Goal: Information Seeking & Learning: Learn about a topic

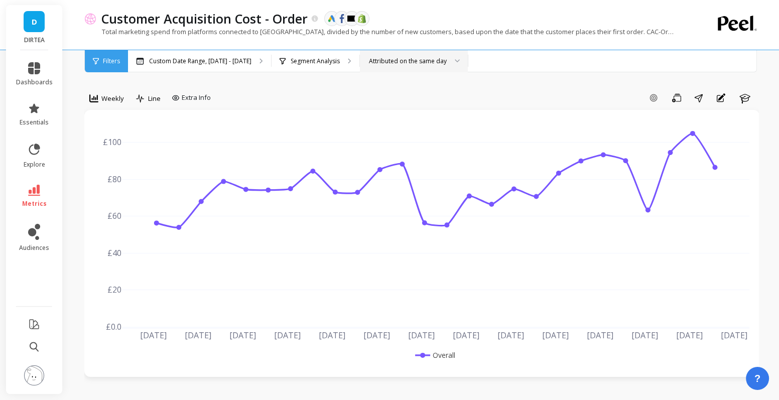
click at [432, 61] on div "Attributed on the same day" at bounding box center [408, 61] width 78 height 10
click at [303, 62] on p "Segment Analysis" at bounding box center [314, 61] width 49 height 8
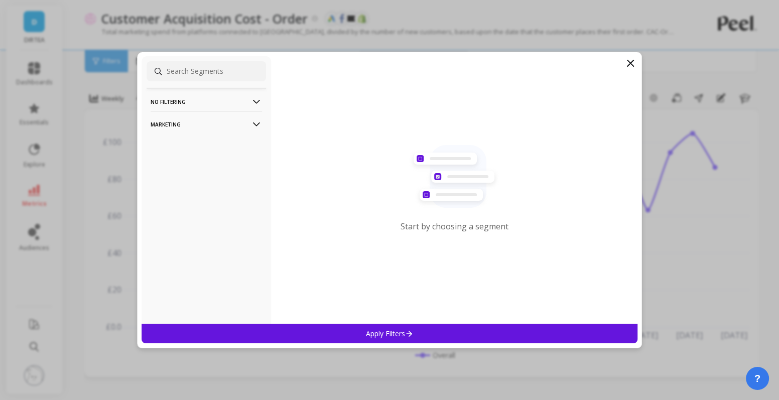
click at [246, 118] on p "Marketing" at bounding box center [206, 124] width 111 height 26
click at [180, 177] on p "Countries" at bounding box center [167, 178] width 30 height 9
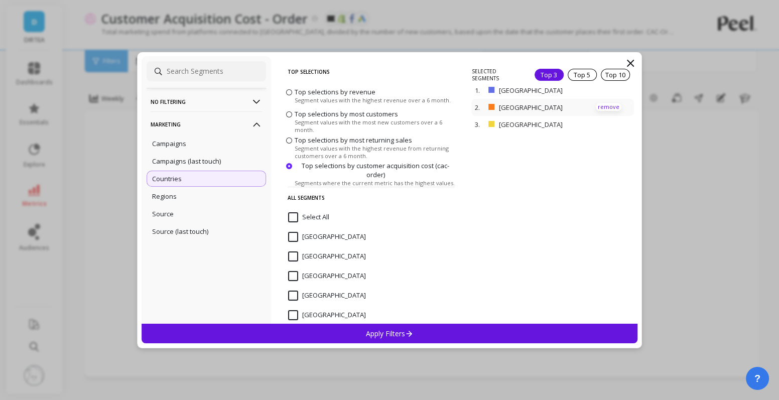
click at [606, 105] on p "remove" at bounding box center [609, 107] width 26 height 8
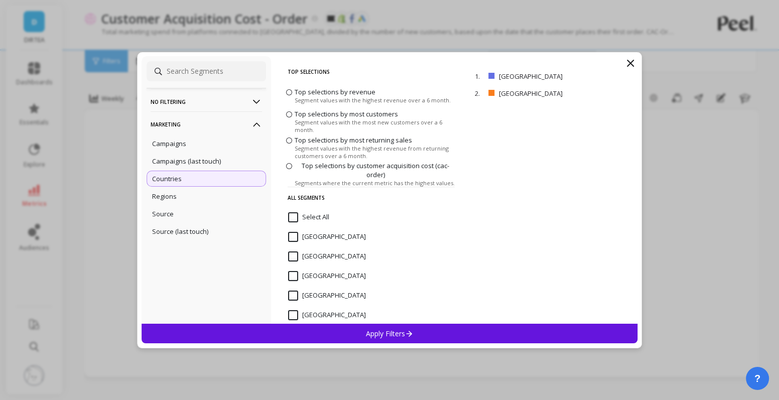
click at [469, 330] on div "Apply Filters" at bounding box center [389, 334] width 496 height 20
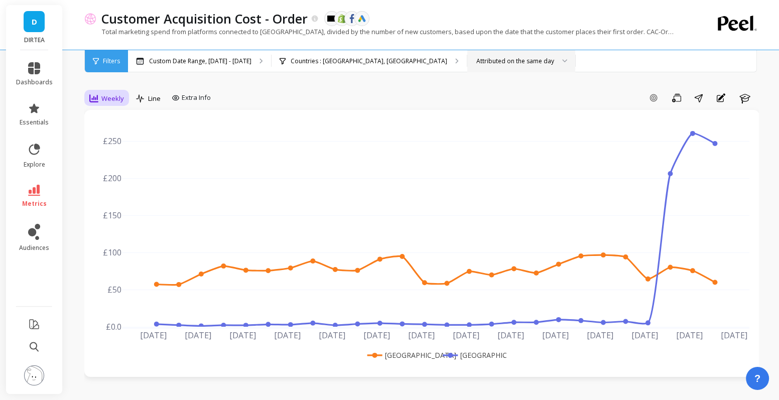
click at [104, 99] on span "Weekly" at bounding box center [112, 99] width 23 height 10
click at [113, 142] on div "Daily" at bounding box center [121, 140] width 57 height 10
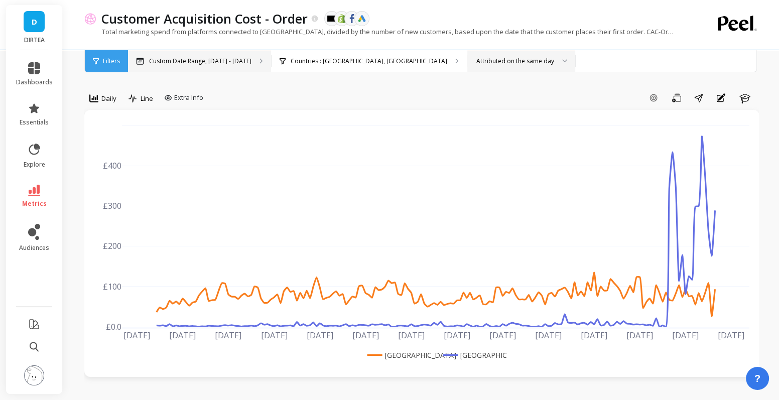
click at [196, 63] on p "Custom Date Range, [DATE] - [DATE]" at bounding box center [200, 61] width 102 height 8
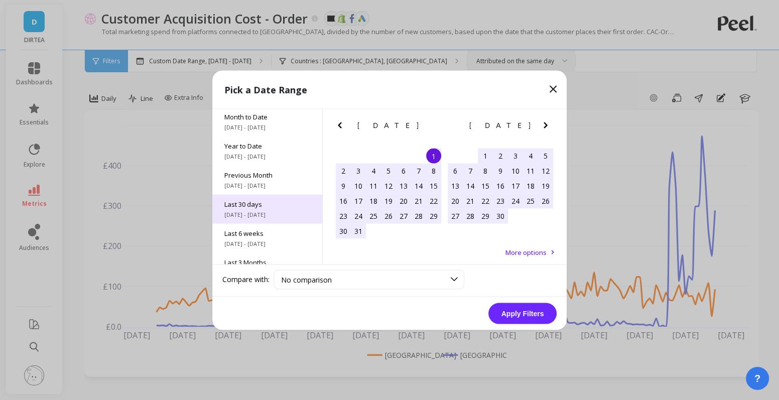
click at [267, 201] on span "Last 30 days" at bounding box center [267, 203] width 86 height 9
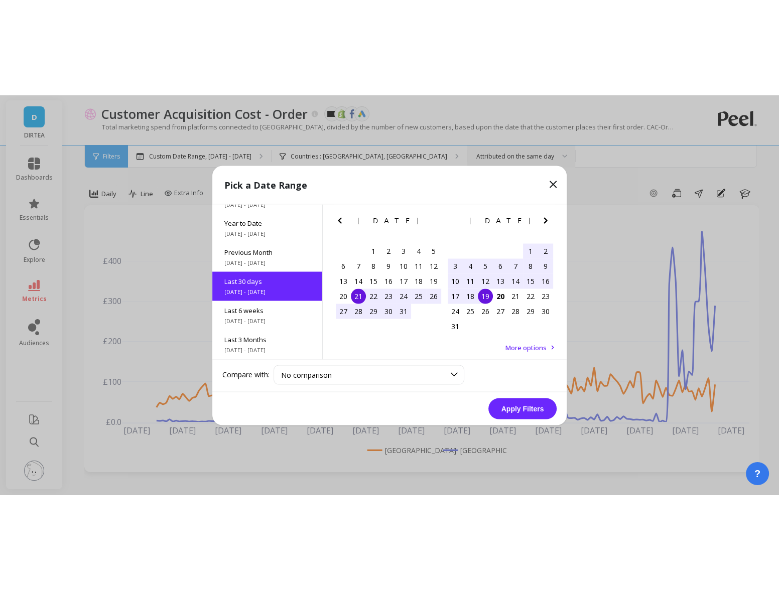
scroll to position [24, 0]
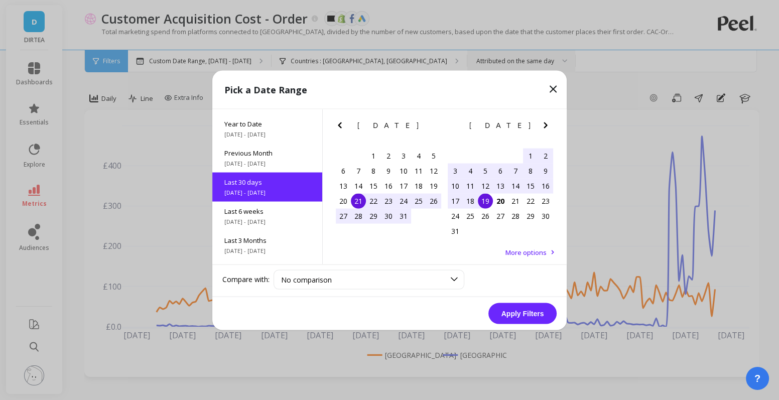
click at [359, 198] on div "21" at bounding box center [358, 200] width 15 height 15
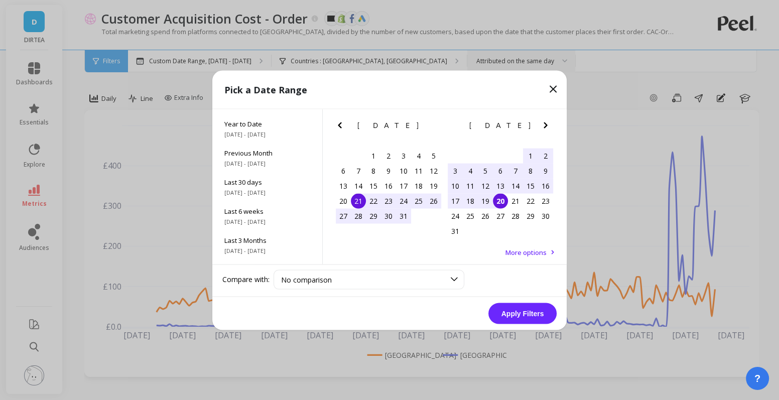
click at [505, 201] on div "20" at bounding box center [500, 200] width 15 height 15
click at [524, 321] on button "Apply Filters" at bounding box center [522, 313] width 68 height 21
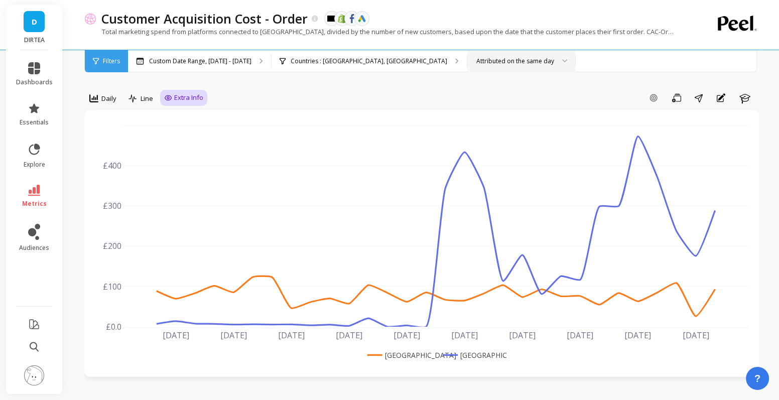
click at [173, 96] on div "Extra Info" at bounding box center [183, 98] width 39 height 10
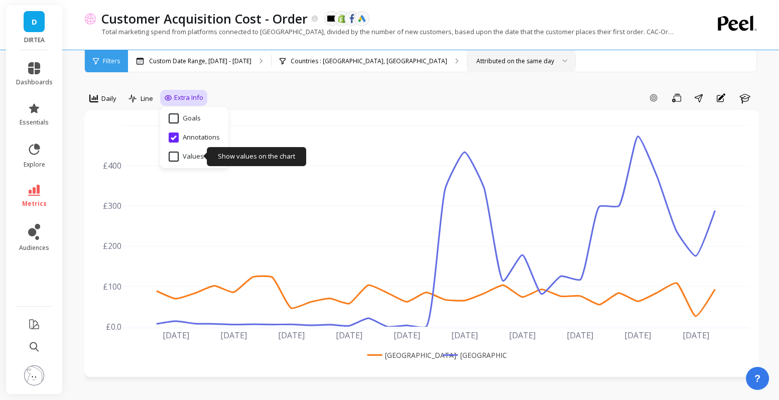
click at [191, 157] on input "Values" at bounding box center [186, 157] width 35 height 10
checkbox input "true"
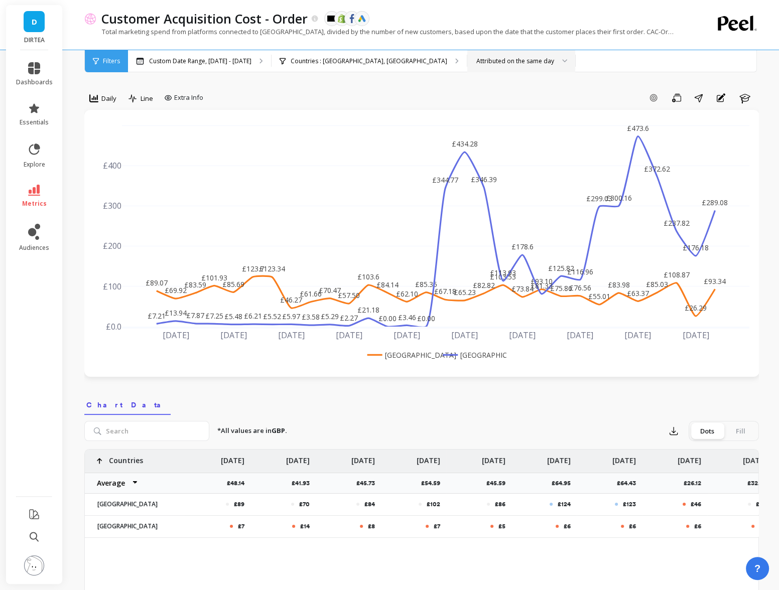
click at [766, 165] on div "Customer Acquisition Cost - Order The data you are viewing comes from: Klaviyo …" at bounding box center [423, 561] width 710 height 1123
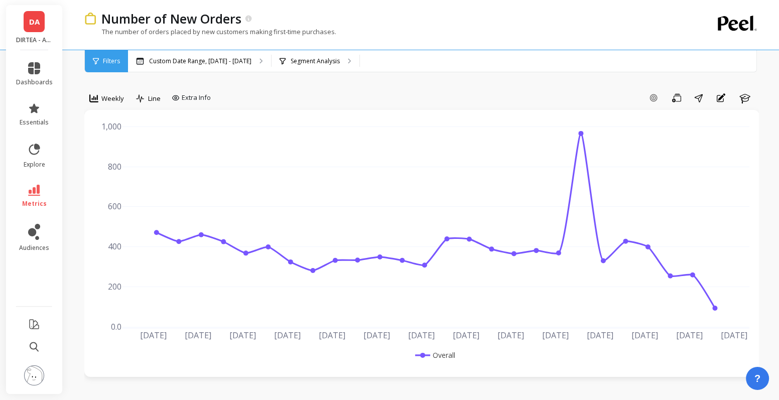
click at [26, 23] on link "DA" at bounding box center [34, 21] width 21 height 21
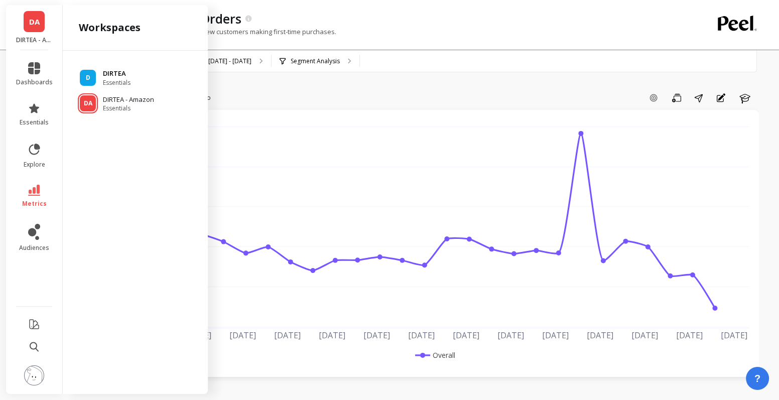
click at [144, 79] on div "D DIRTEA Essentials" at bounding box center [135, 78] width 129 height 18
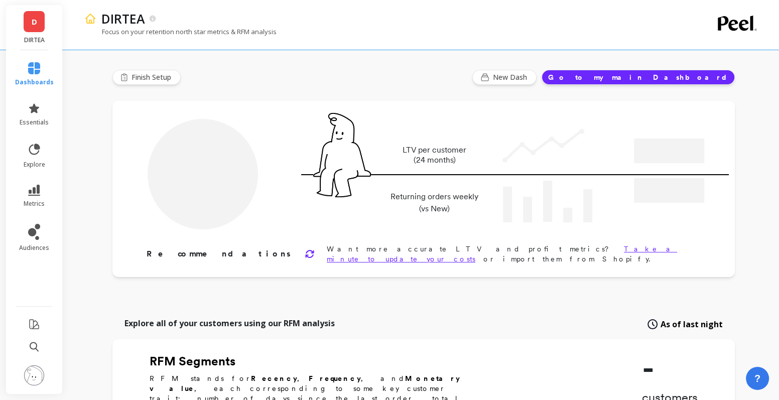
type input "Champions"
type input "13349"
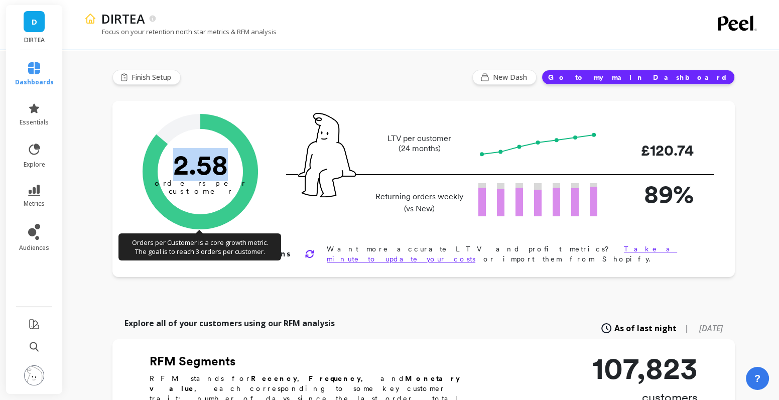
drag, startPoint x: 175, startPoint y: 165, endPoint x: 237, endPoint y: 164, distance: 62.2
click at [238, 164] on icon "2.58 orders per customer" at bounding box center [199, 171] width 115 height 115
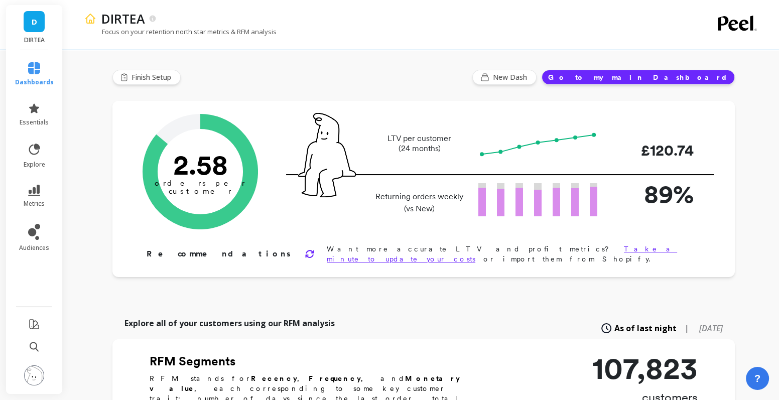
click at [32, 188] on icon at bounding box center [34, 190] width 12 height 11
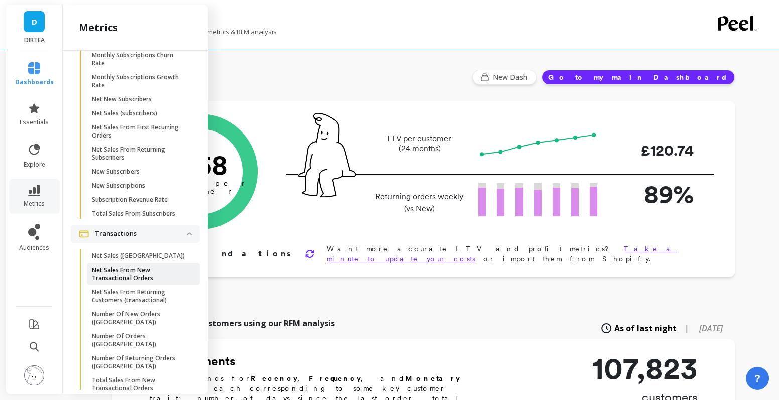
scroll to position [2901, 0]
click at [124, 310] on p "Number Of New Orders (tx)" at bounding box center [140, 318] width 96 height 16
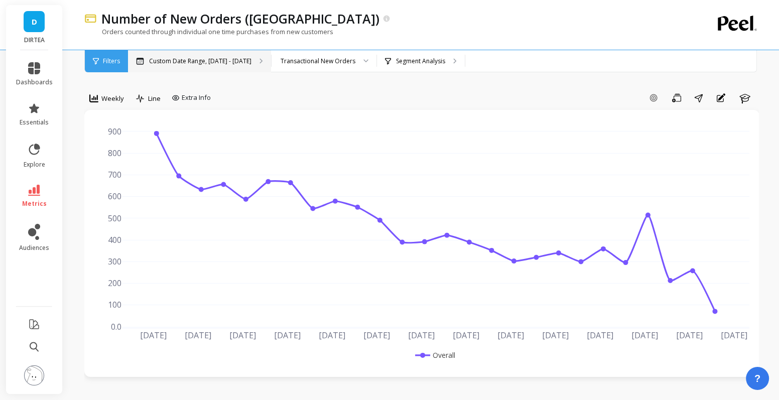
click at [232, 58] on p "Custom Date Range, [DATE] - [DATE]" at bounding box center [200, 61] width 102 height 8
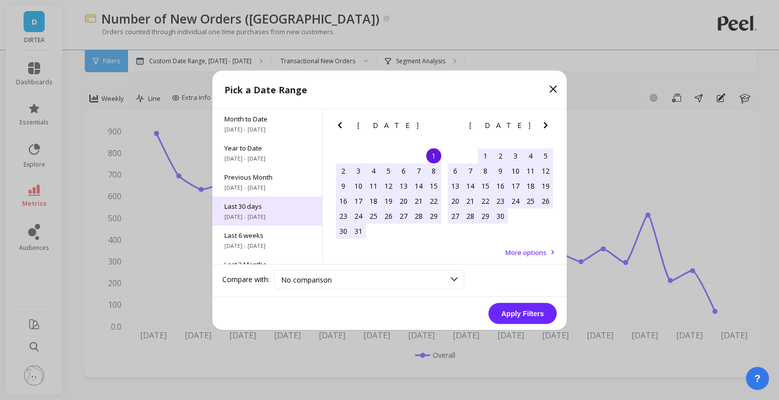
click at [284, 212] on span "[DATE] - [DATE]" at bounding box center [267, 216] width 86 height 8
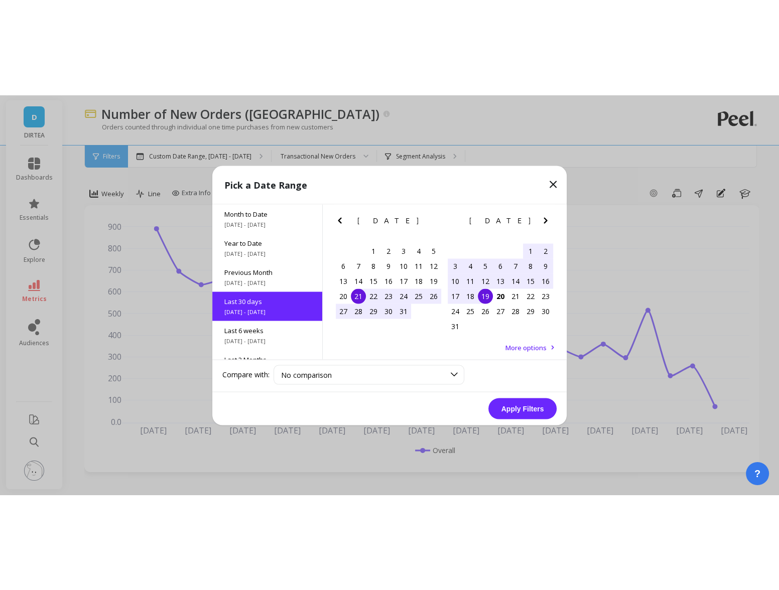
scroll to position [24, 0]
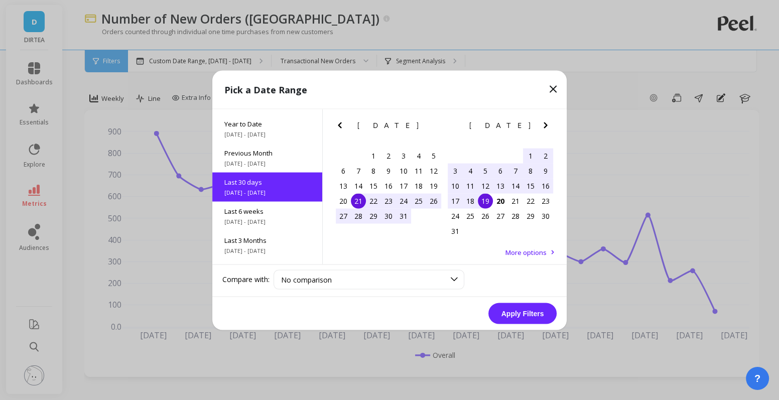
click at [356, 202] on div "21" at bounding box center [358, 200] width 15 height 15
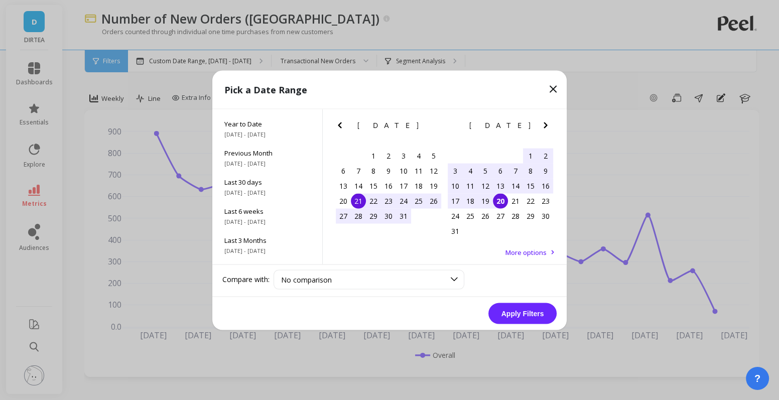
click at [505, 202] on div "20" at bounding box center [500, 200] width 15 height 15
click at [525, 313] on button "Apply Filters" at bounding box center [522, 313] width 68 height 21
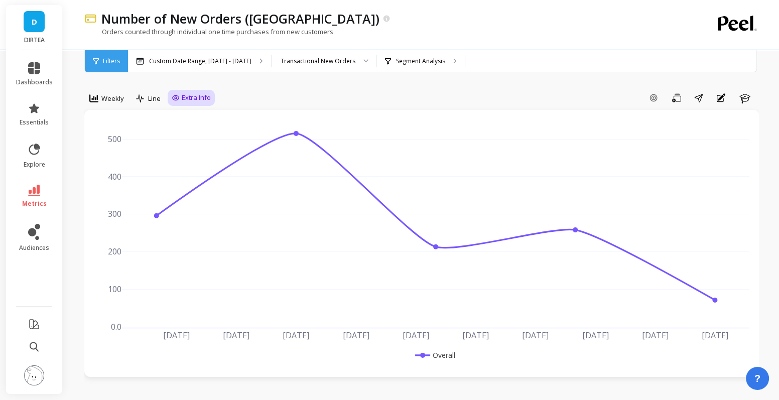
click at [199, 92] on div "Extra Info" at bounding box center [191, 98] width 47 height 16
click at [417, 64] on p "Segment Analysis" at bounding box center [420, 61] width 49 height 8
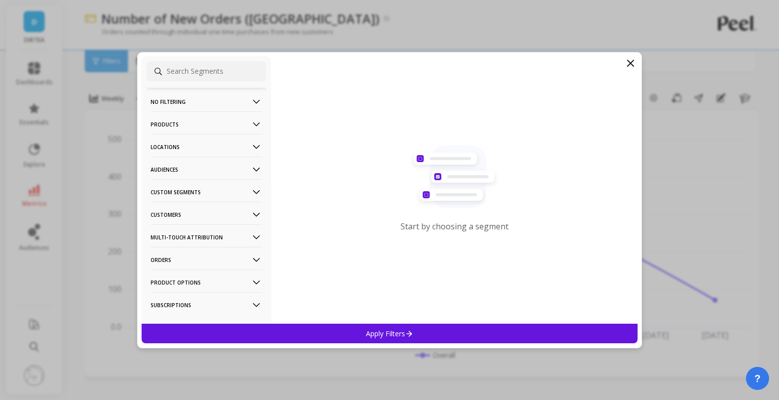
click at [228, 146] on p "Locations" at bounding box center [206, 147] width 111 height 26
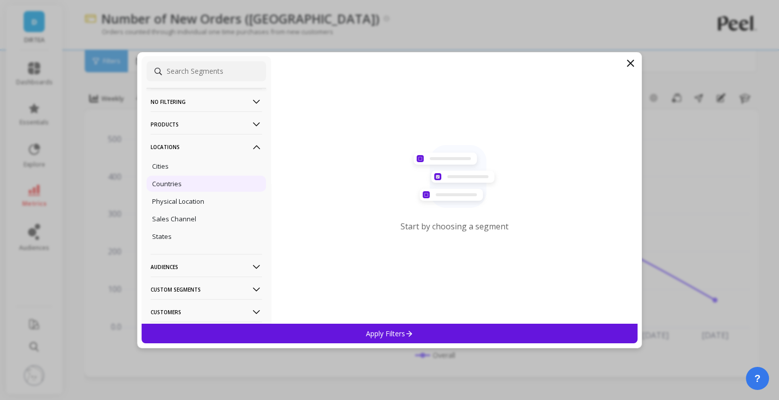
click at [202, 183] on div "Countries" at bounding box center [206, 184] width 119 height 16
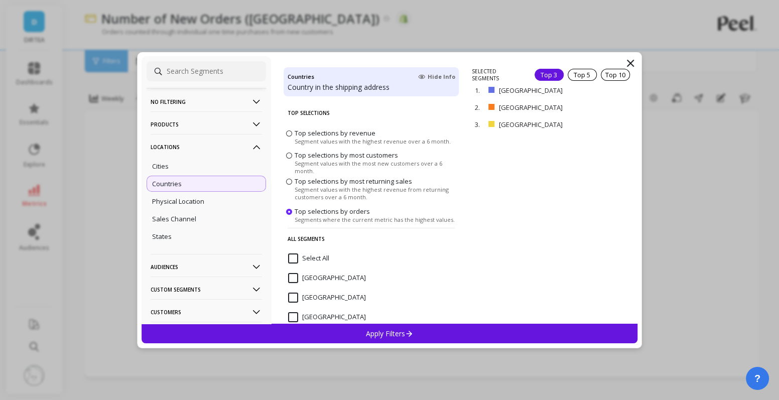
click at [387, 335] on p "Apply Filters" at bounding box center [390, 334] width 48 height 10
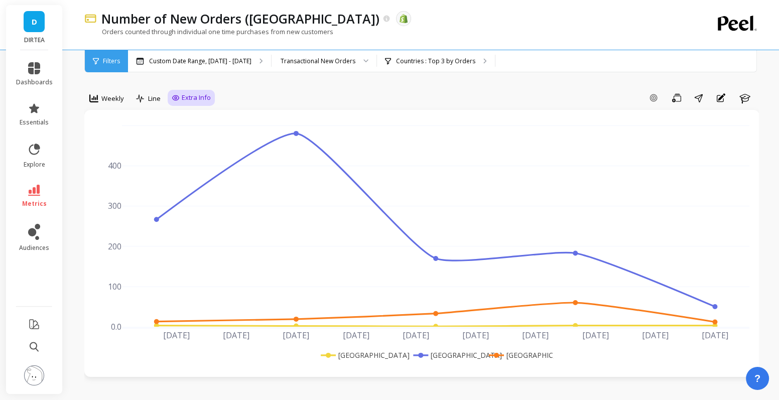
click at [175, 92] on div "Extra Info" at bounding box center [191, 98] width 47 height 16
click at [191, 101] on span "Extra Info" at bounding box center [196, 98] width 29 height 10
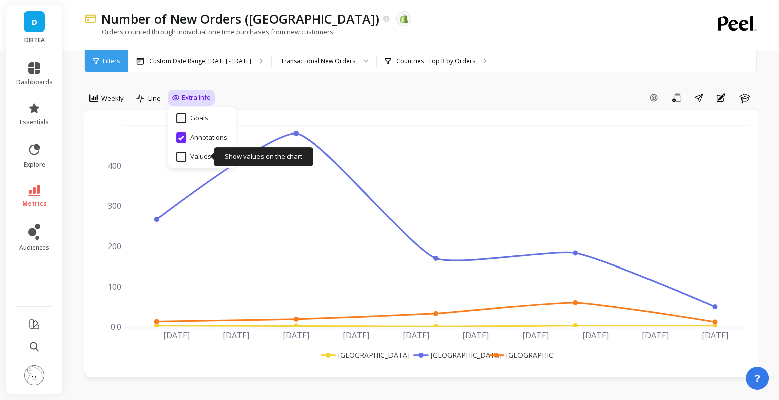
click at [193, 158] on input "Values" at bounding box center [193, 157] width 35 height 10
checkbox input "true"
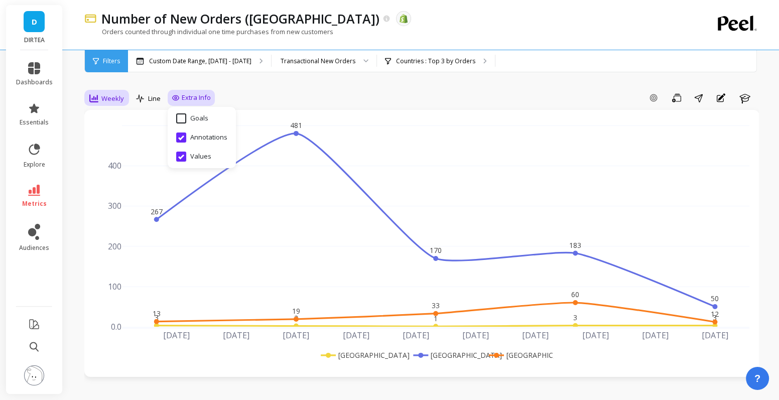
click at [108, 101] on span "Weekly" at bounding box center [112, 99] width 23 height 10
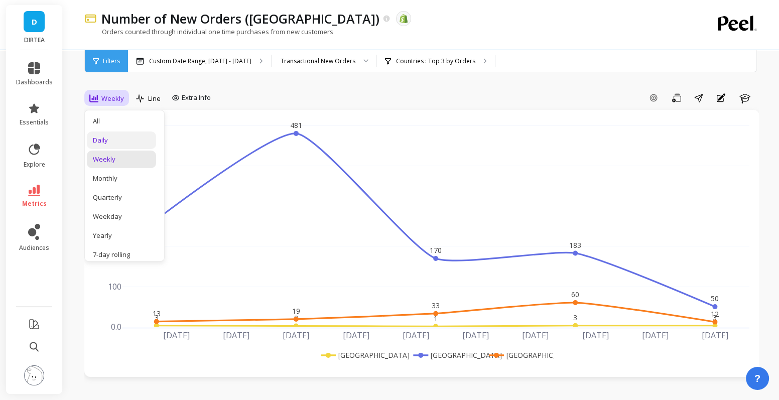
click at [116, 139] on div "Daily" at bounding box center [121, 140] width 57 height 10
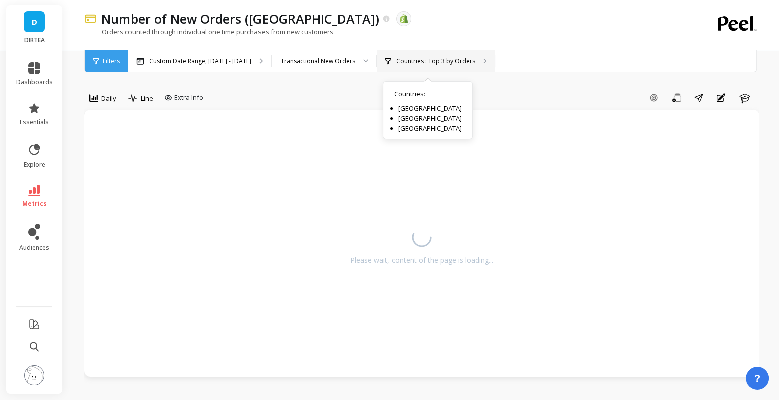
click at [406, 69] on div "Countries : Top 3 by Orders Countries : United Kingdom United States United Ara…" at bounding box center [436, 61] width 118 height 22
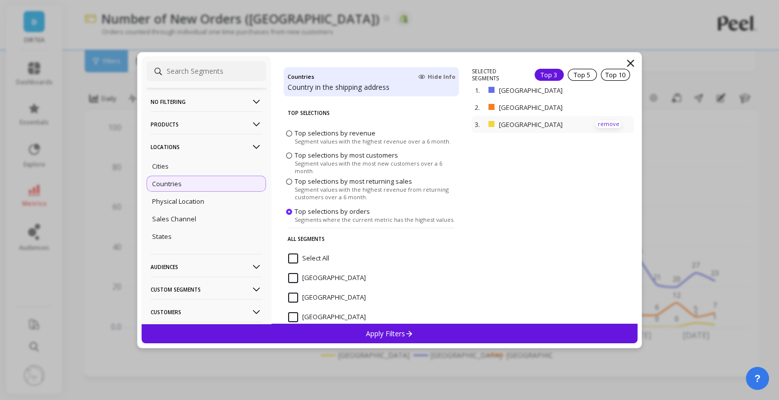
click at [617, 125] on p "remove" at bounding box center [609, 124] width 26 height 8
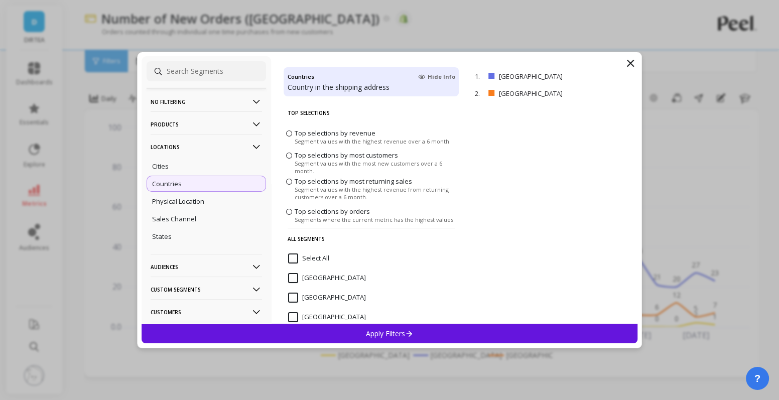
click at [403, 336] on p "Apply Filters" at bounding box center [390, 334] width 48 height 10
